Goal: Navigation & Orientation: Understand site structure

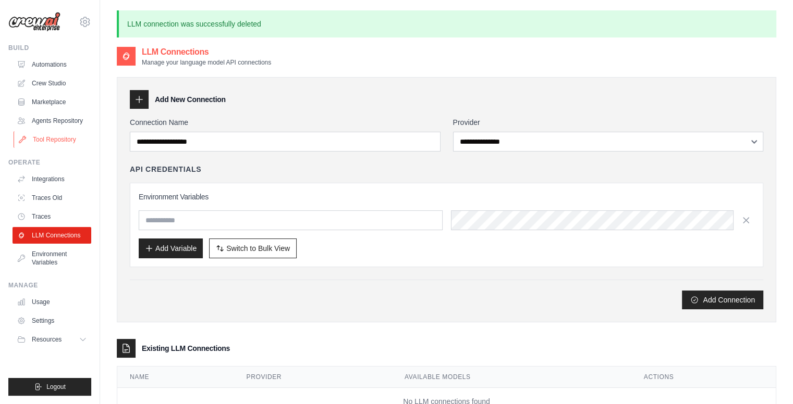
click at [50, 139] on link "Tool Repository" at bounding box center [53, 139] width 79 height 17
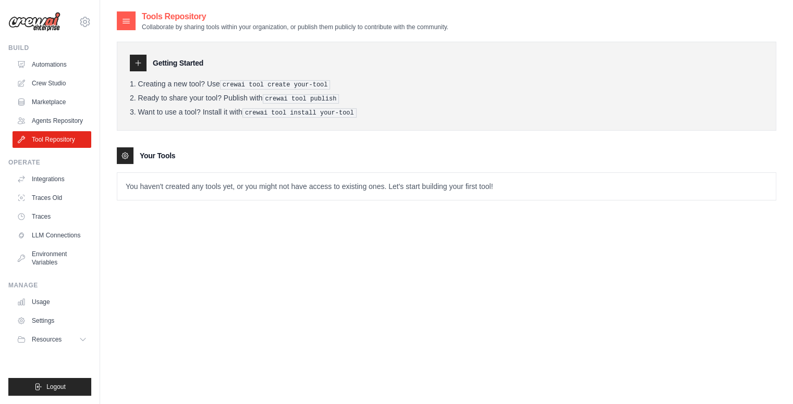
click at [118, 21] on div at bounding box center [126, 20] width 19 height 19
click at [127, 22] on icon at bounding box center [126, 21] width 10 height 10
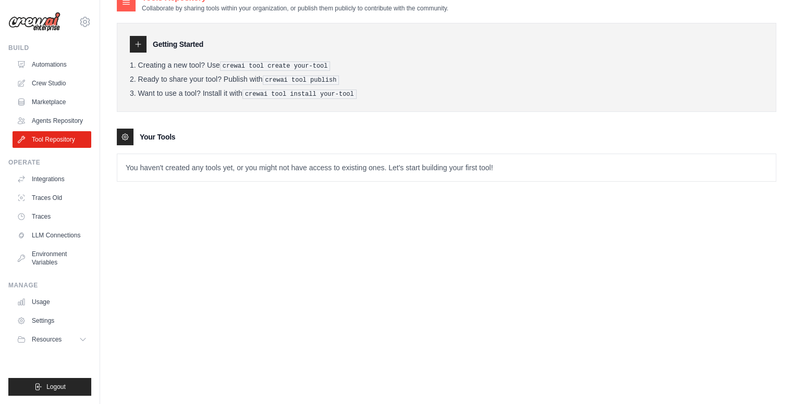
scroll to position [21, 0]
click at [59, 261] on link "Environment Variables" at bounding box center [53, 258] width 79 height 25
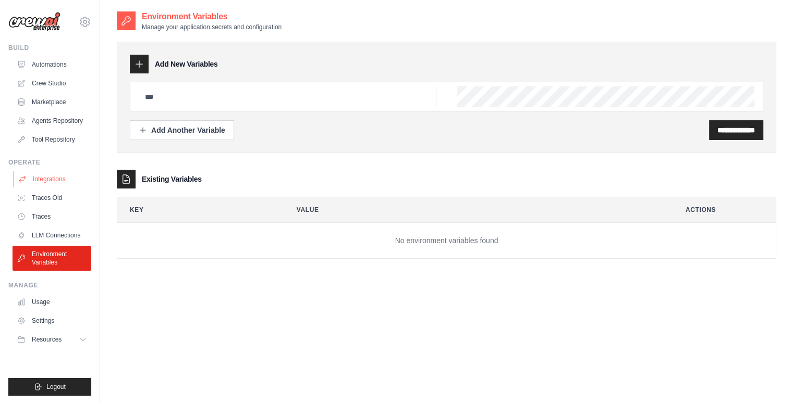
click at [64, 181] on link "Integrations" at bounding box center [53, 179] width 79 height 17
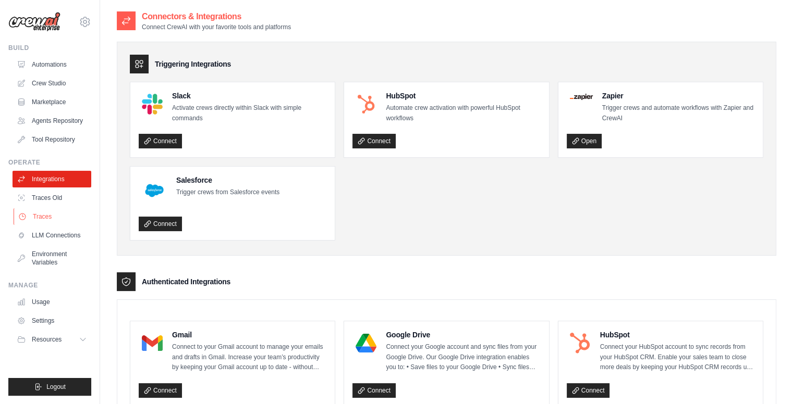
click at [67, 211] on link "Traces" at bounding box center [53, 216] width 79 height 17
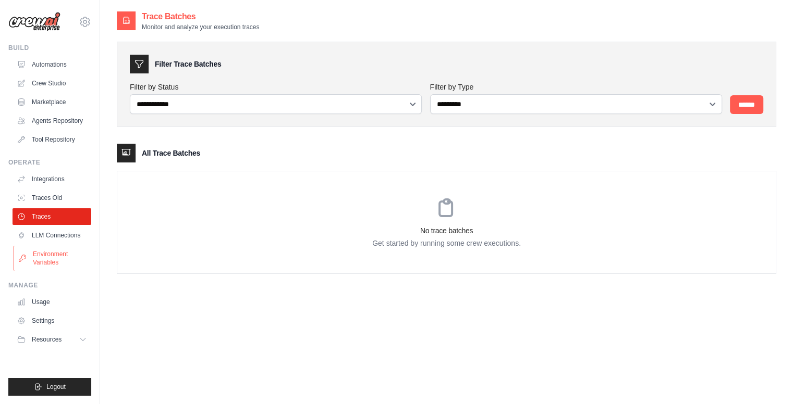
click at [66, 253] on link "Environment Variables" at bounding box center [53, 258] width 79 height 25
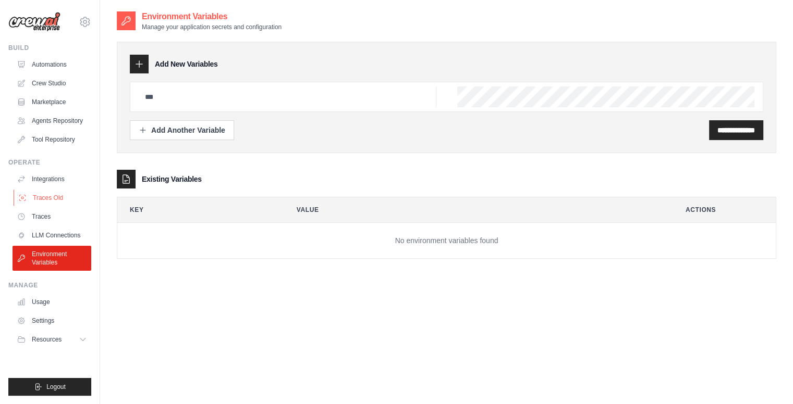
click at [65, 200] on link "Traces Old" at bounding box center [53, 198] width 79 height 17
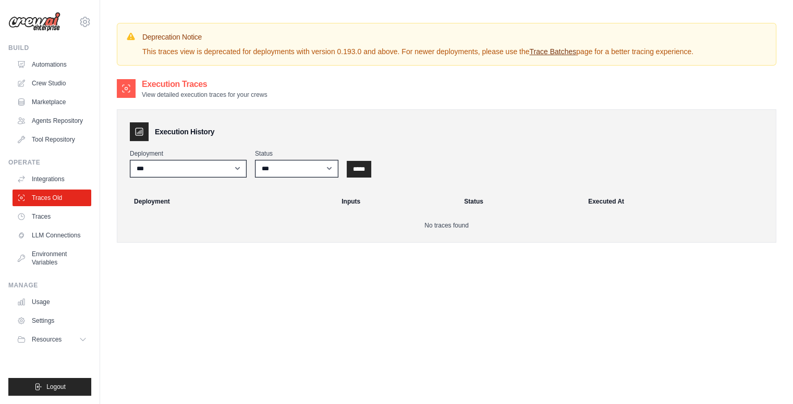
click at [569, 55] on link "Trace Batches" at bounding box center [552, 51] width 47 height 8
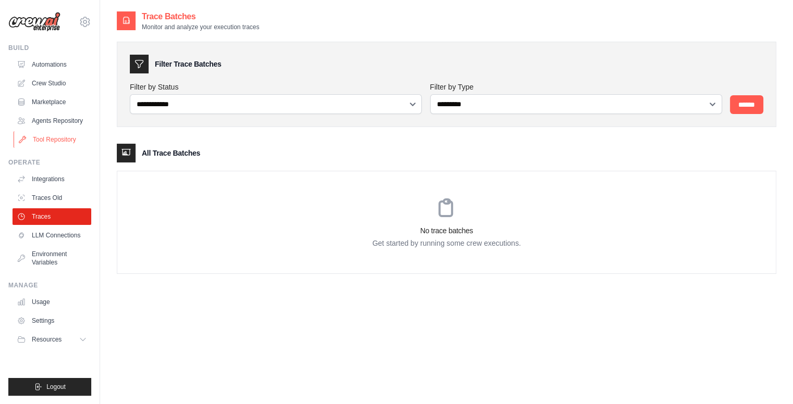
click at [55, 139] on link "Tool Repository" at bounding box center [53, 139] width 79 height 17
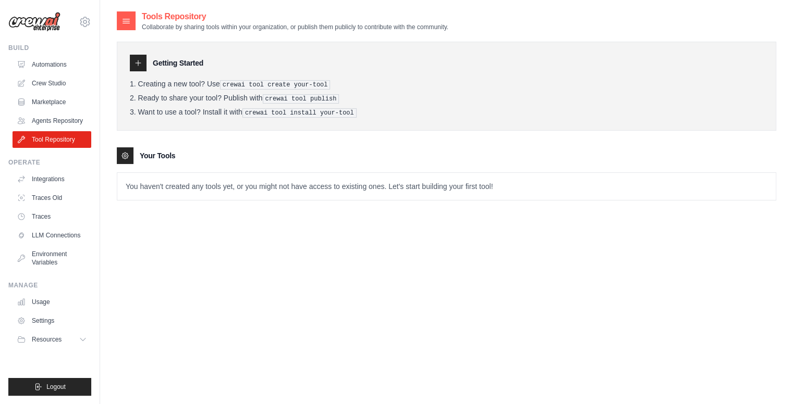
click at [141, 65] on icon at bounding box center [138, 63] width 8 height 8
click at [179, 13] on h2 "Tools Repository" at bounding box center [295, 16] width 306 height 13
